Goal: Information Seeking & Learning: Learn about a topic

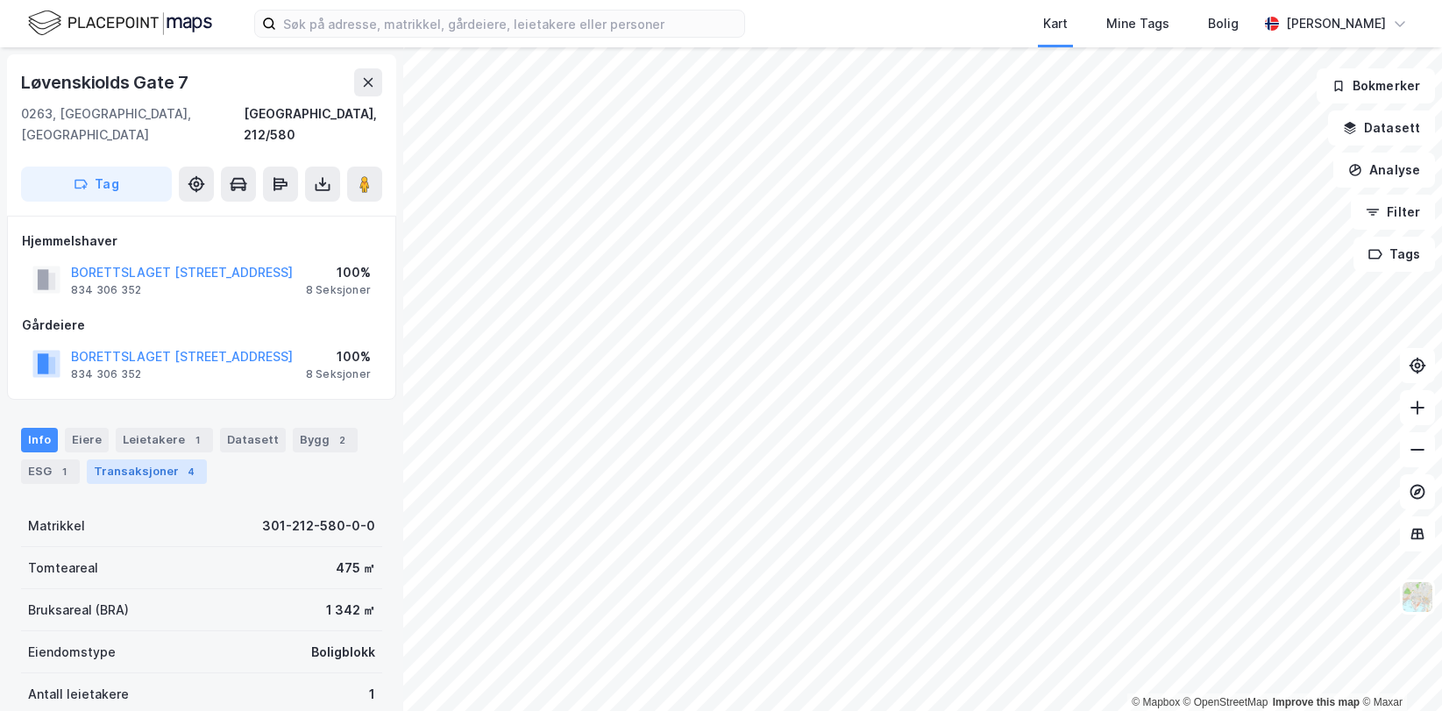
click at [153, 484] on div "Transaksjoner 4" at bounding box center [147, 471] width 120 height 25
